Goal: Transaction & Acquisition: Subscribe to service/newsletter

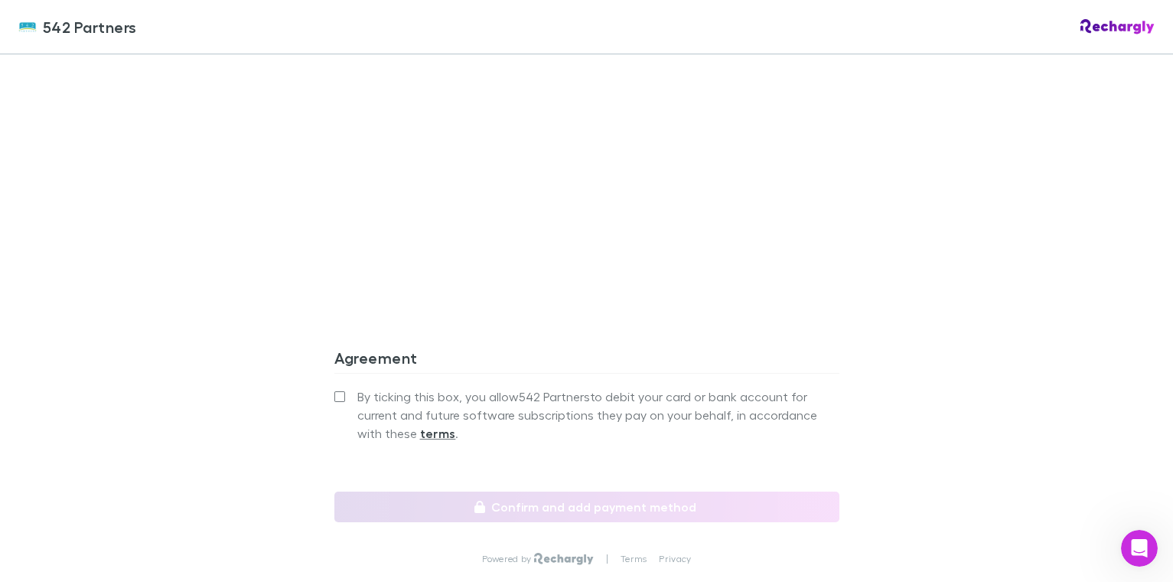
scroll to position [1351, 0]
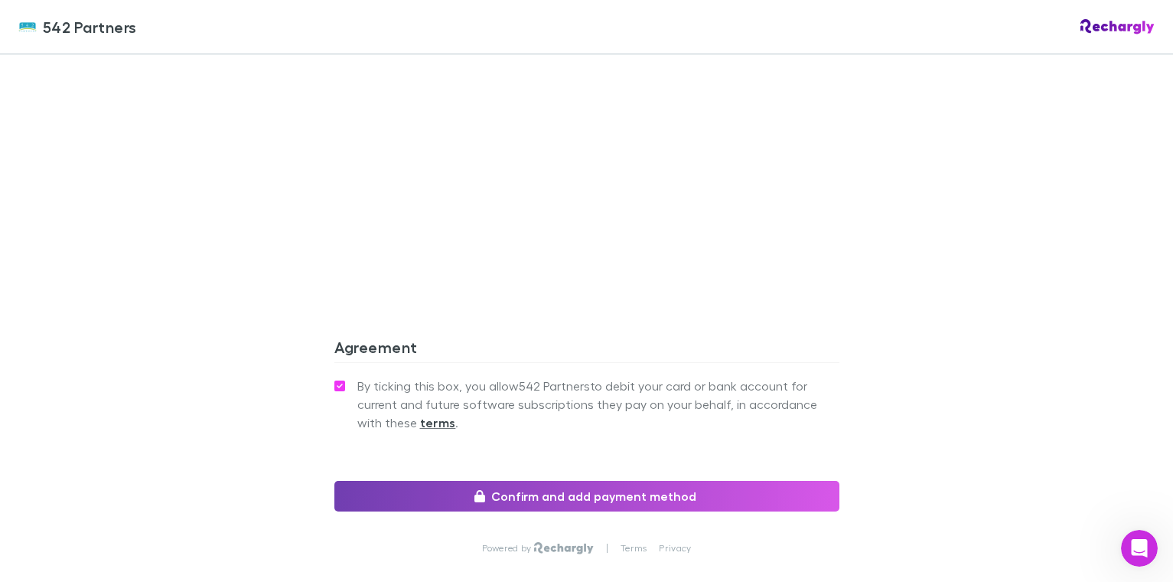
click at [609, 481] on button "Confirm and add payment method" at bounding box center [586, 496] width 505 height 31
